Goal: Information Seeking & Learning: Learn about a topic

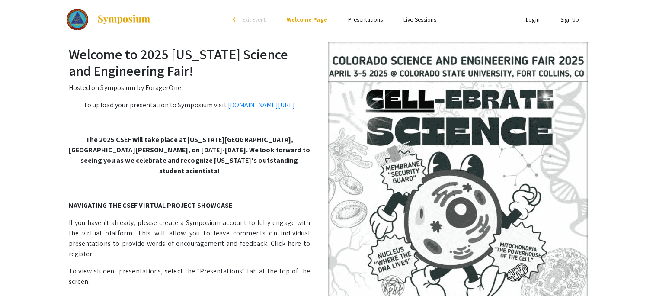
click at [376, 23] on link "Presentations" at bounding box center [365, 20] width 35 height 8
click at [370, 21] on link "Presentations" at bounding box center [365, 20] width 35 height 8
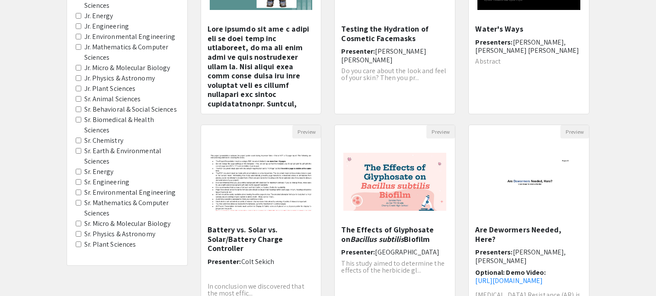
scroll to position [172, 0]
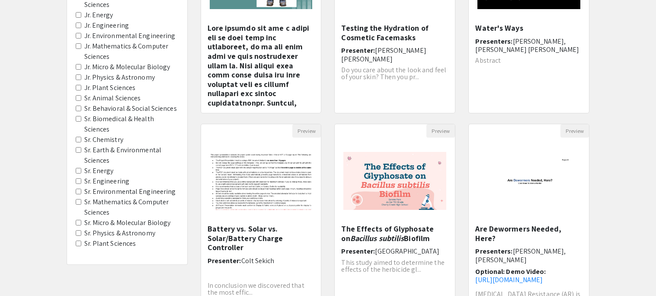
click at [78, 199] on Sciences "Sr. Mathematics & Computer Sciences" at bounding box center [79, 202] width 6 height 6
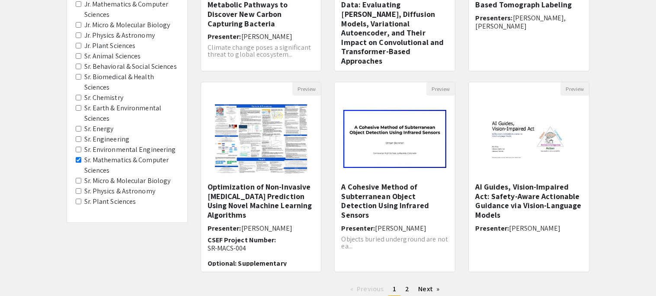
scroll to position [276, 0]
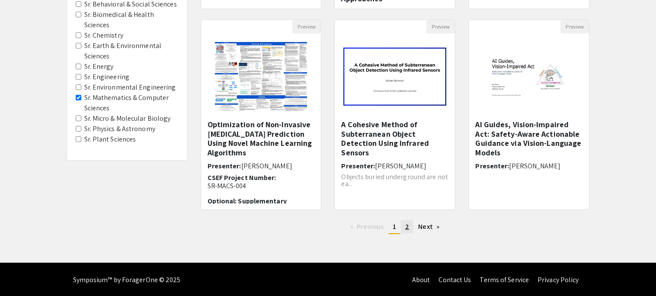
click at [404, 225] on link "page 2" at bounding box center [407, 226] width 13 height 13
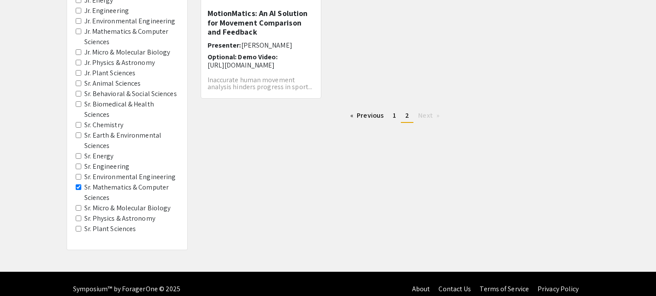
scroll to position [185, 0]
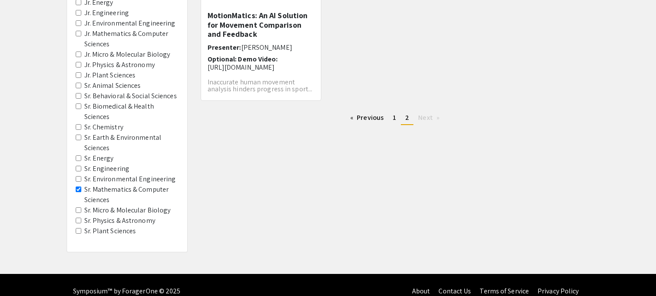
click at [79, 124] on Chemistry "Sr. Chemistry" at bounding box center [79, 127] width 6 height 6
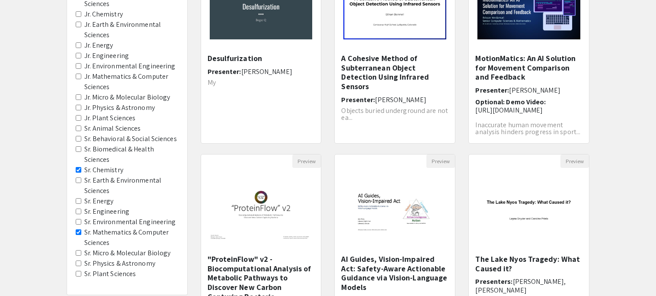
scroll to position [142, 0]
click at [80, 229] on Sciences "Sr. Mathematics & Computer Sciences" at bounding box center [79, 232] width 6 height 6
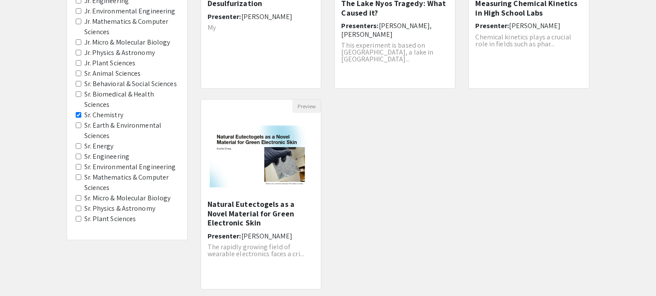
click at [644, 151] on div "Filters Project Category Jr. Animal Sciences Jr. Behavioral & Social Sciences J…" at bounding box center [328, 92] width 656 height 456
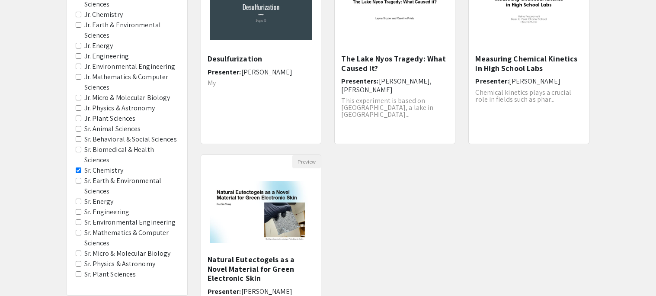
scroll to position [143, 0]
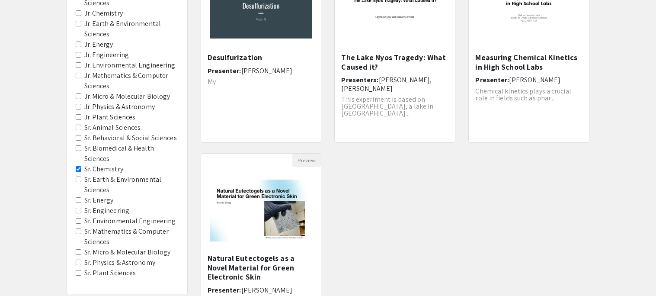
click at [77, 228] on Sciences "Sr. Mathematics & Computer Sciences" at bounding box center [79, 231] width 6 height 6
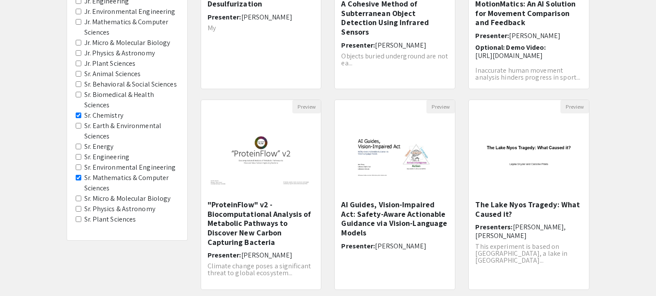
scroll to position [195, 0]
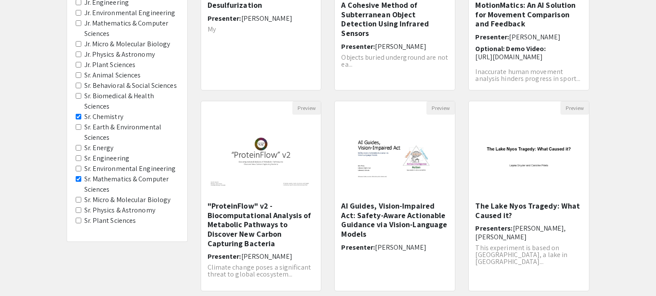
click at [78, 114] on Chemistry "Sr. Chemistry" at bounding box center [79, 117] width 6 height 6
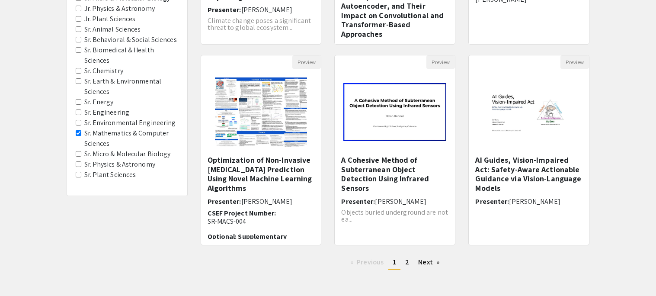
scroll to position [239, 0]
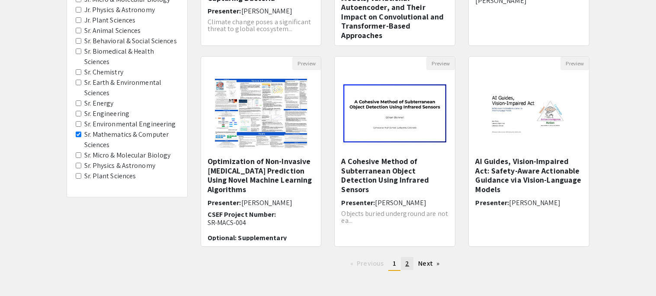
click at [404, 262] on link "page 2" at bounding box center [407, 263] width 13 height 13
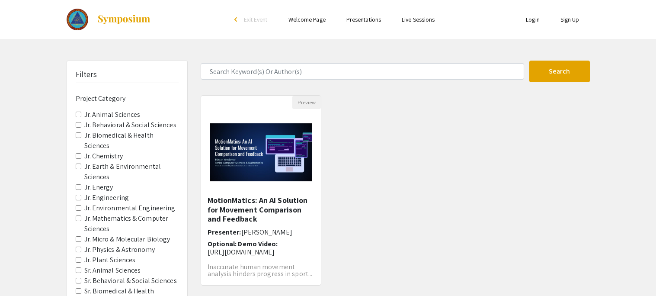
scroll to position [187, 0]
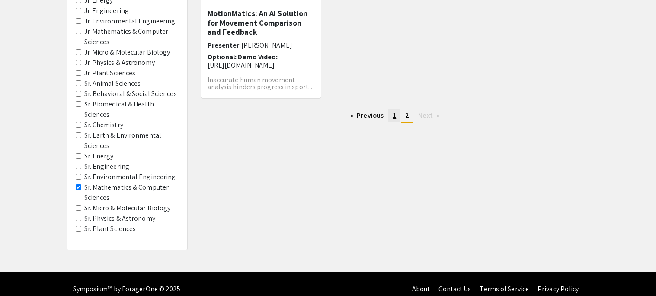
click at [395, 114] on span "1" at bounding box center [394, 115] width 3 height 9
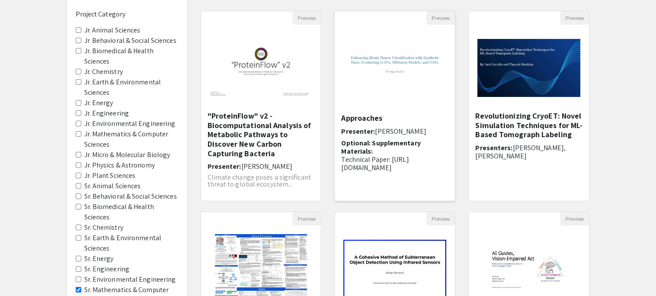
scroll to position [73, 10]
click at [369, 140] on h6 "Optional: Supplementary Materials: Technical Paper: [URL][DOMAIN_NAME] The [PER…" at bounding box center [394, 181] width 107 height 87
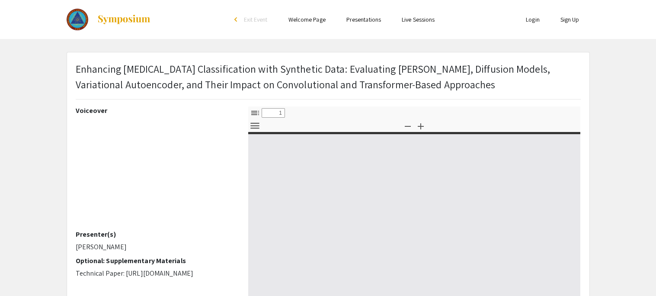
select select "custom"
type input "0"
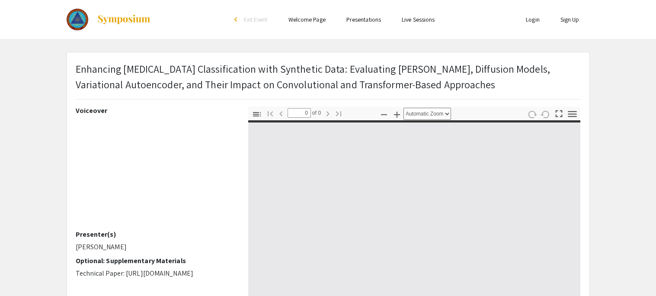
select select "custom"
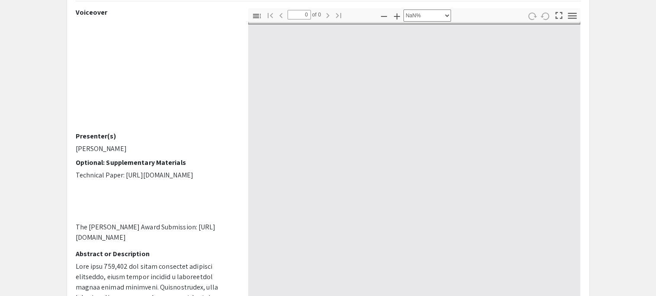
type input "1"
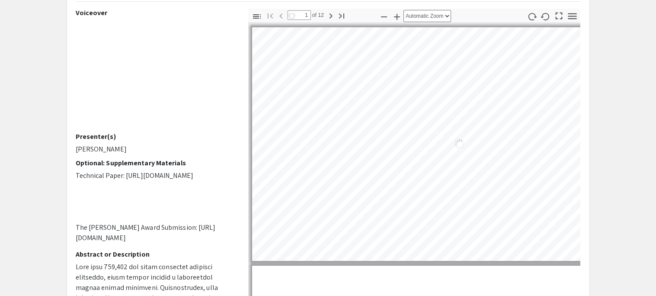
select select "auto"
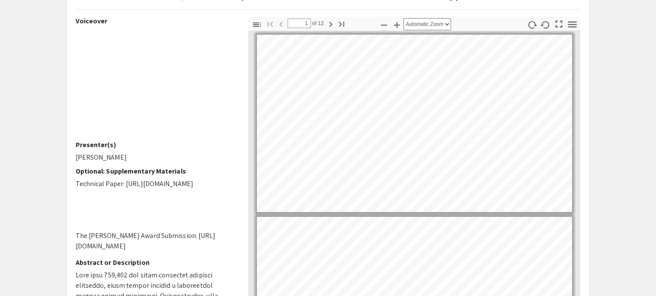
scroll to position [89, 0]
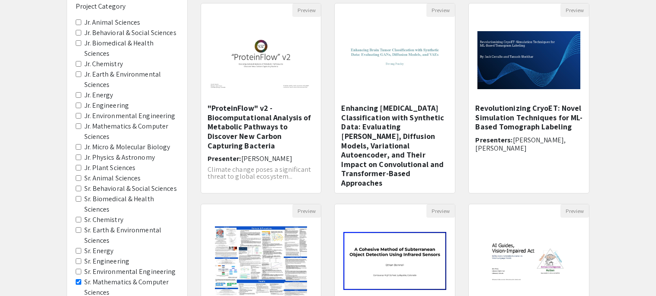
scroll to position [276, 0]
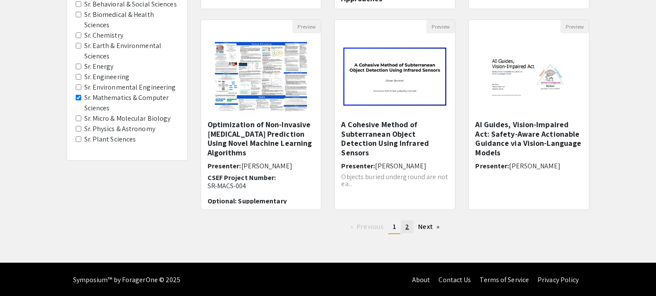
click at [406, 227] on span "2" at bounding box center [407, 226] width 4 height 9
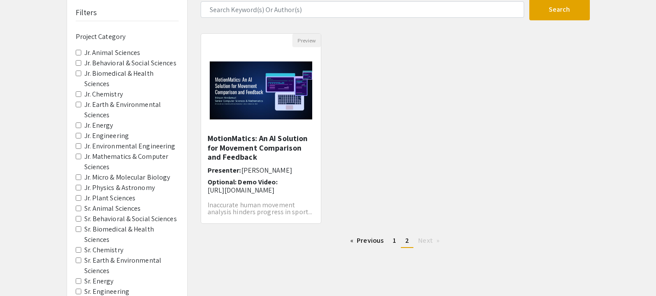
scroll to position [64, 0]
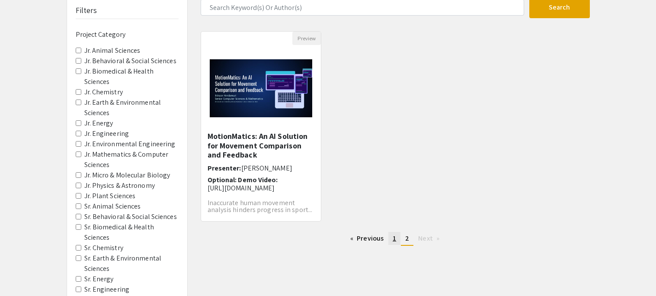
click at [396, 233] on span "1" at bounding box center [394, 237] width 3 height 9
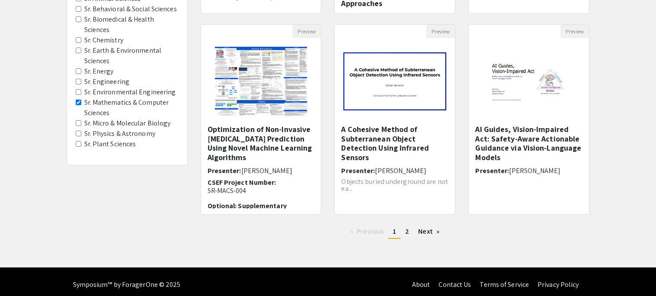
scroll to position [274, 0]
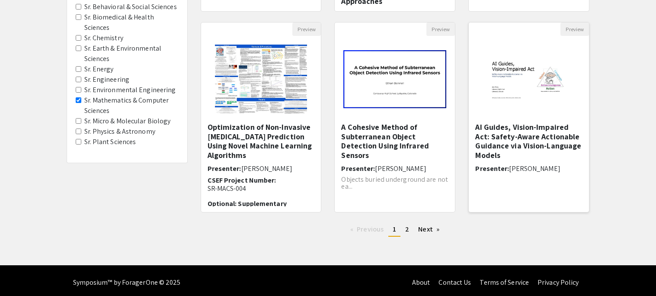
click at [554, 141] on h5 "AI Guides, Vision-Impaired Act: Safety-Aware Actionable Guidance via Vision-Lan…" at bounding box center [528, 140] width 107 height 37
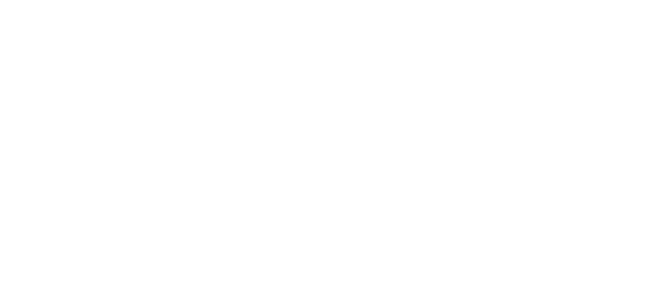
select select "custom"
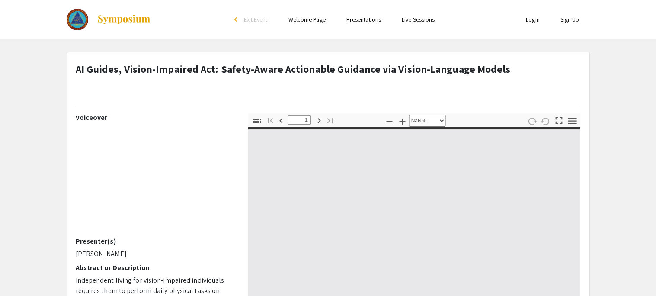
type input "0"
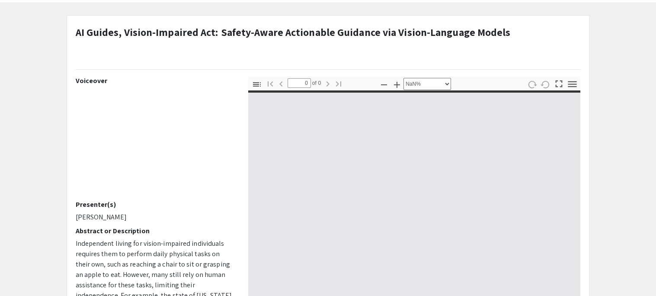
select select "auto"
type input "1"
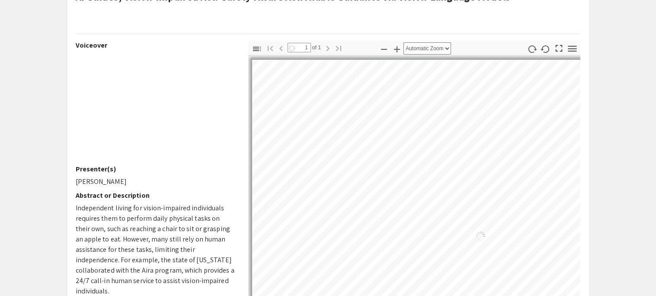
select select "auto"
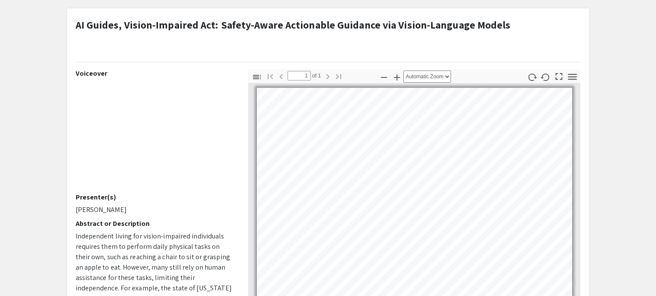
scroll to position [45, 0]
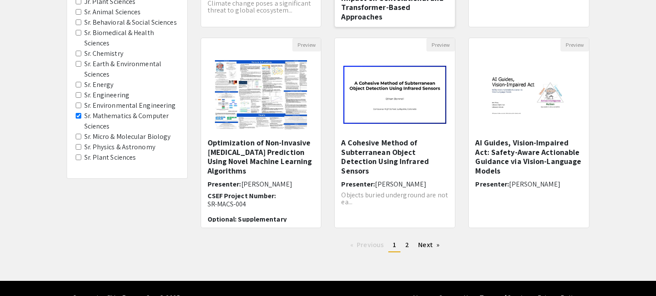
scroll to position [276, 0]
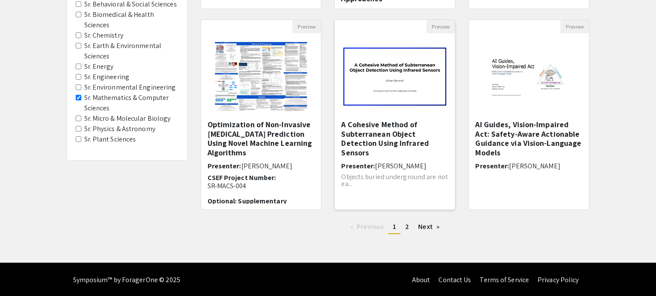
click at [391, 126] on h5 "A Cohesive Method of Subterranean Object Detection Using Infrared Sensors" at bounding box center [394, 138] width 107 height 37
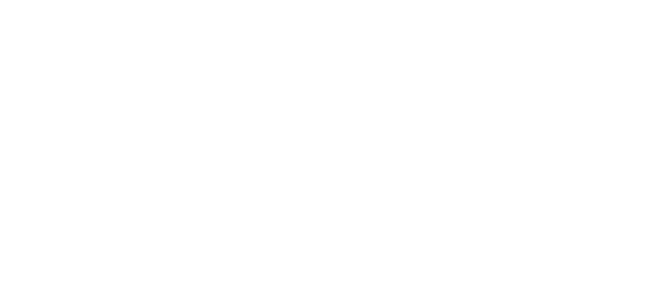
select select "custom"
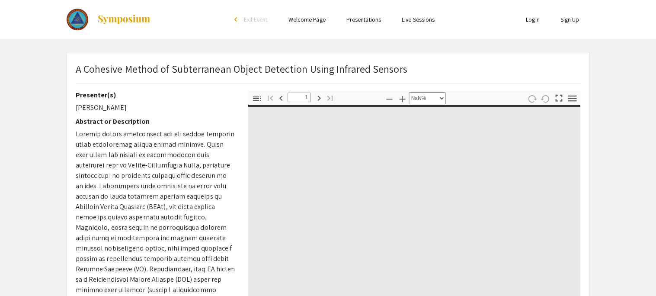
type input "0"
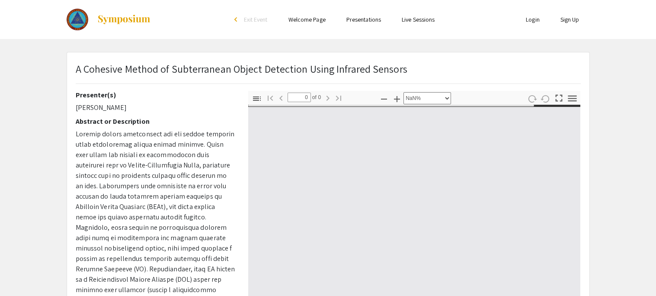
select select "auto"
type input "1"
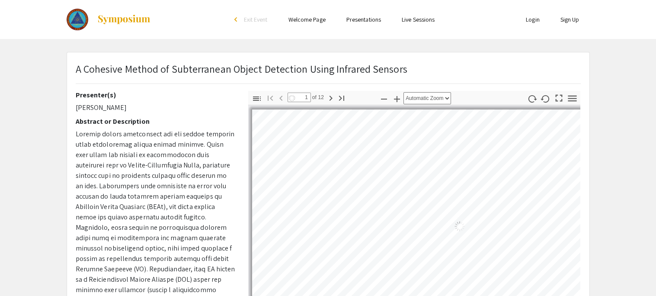
select select "auto"
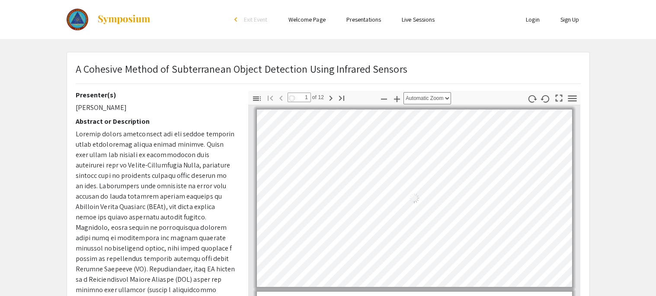
scroll to position [1, 0]
click at [333, 96] on icon "button" at bounding box center [331, 98] width 10 height 10
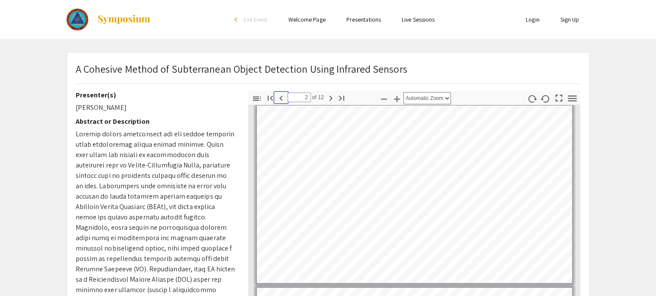
click at [279, 98] on icon "button" at bounding box center [281, 98] width 10 height 10
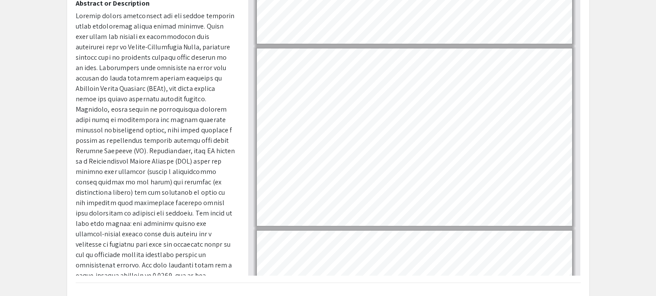
scroll to position [488, 0]
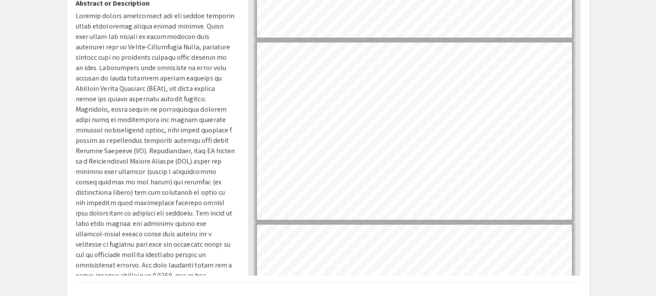
type input "2"
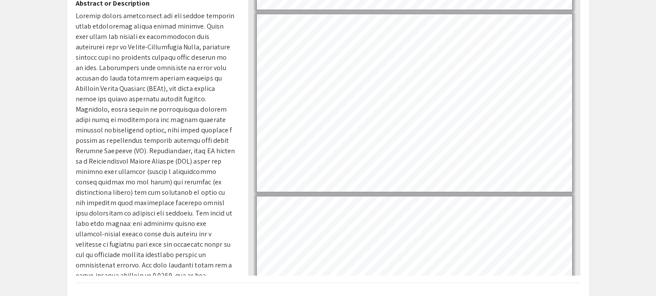
scroll to position [163, 0]
